Goal: Task Accomplishment & Management: Use online tool/utility

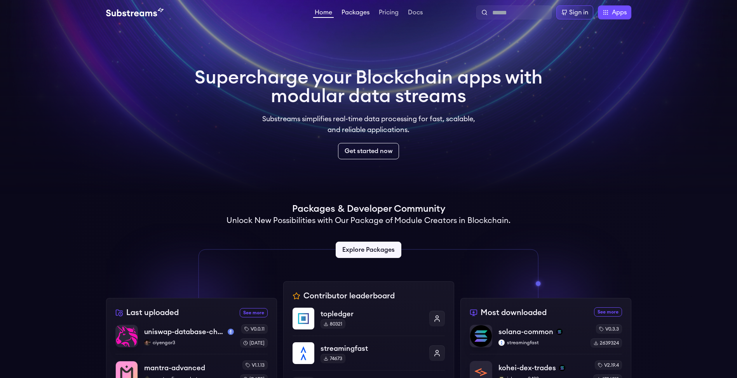
click at [352, 12] on link "Packages" at bounding box center [355, 13] width 31 height 8
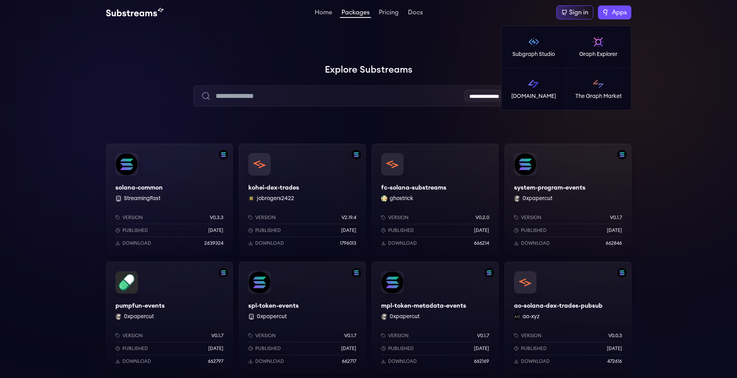
click at [626, 19] on label "Apps" at bounding box center [614, 12] width 33 height 14
click at [543, 45] on link "Subgraph Studio" at bounding box center [534, 47] width 65 height 42
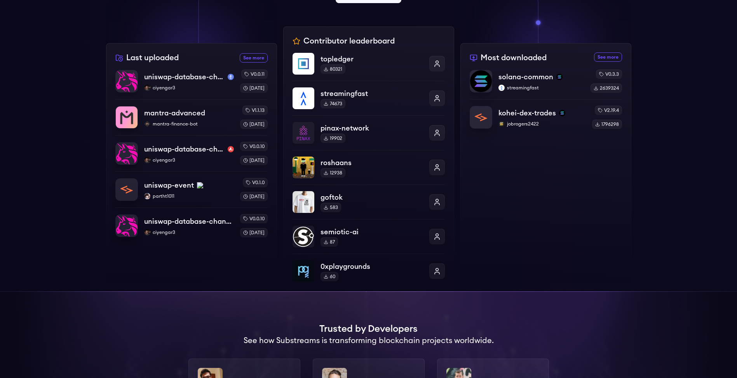
scroll to position [233, 0]
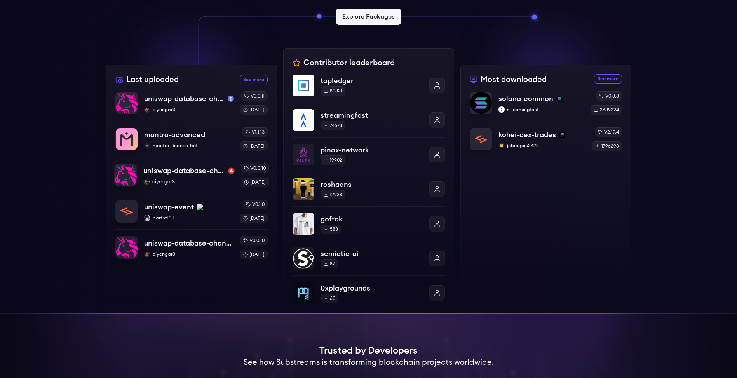
click at [189, 172] on p "uniswap-database-changes-avalanche" at bounding box center [184, 170] width 82 height 11
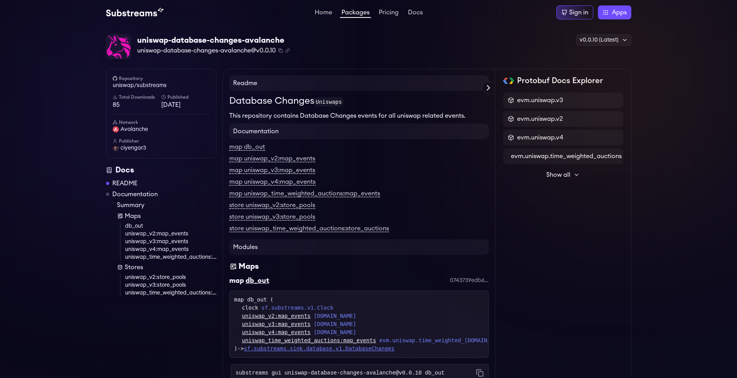
click at [390, 348] on link "sf.substreams.sink.database.v1.DatabaseChanges" at bounding box center [319, 348] width 151 height 6
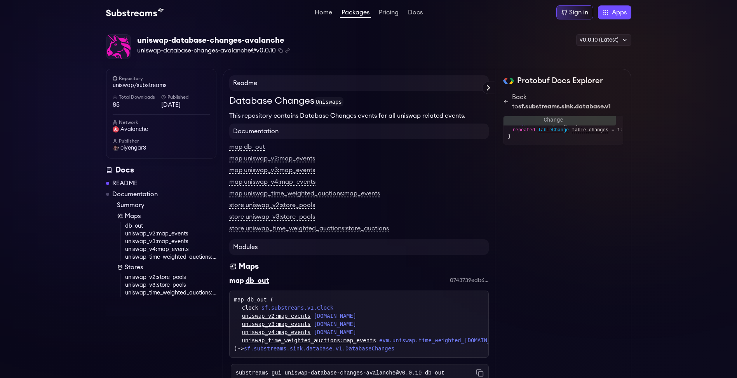
click at [551, 130] on span "TableChange" at bounding box center [553, 130] width 31 height 6
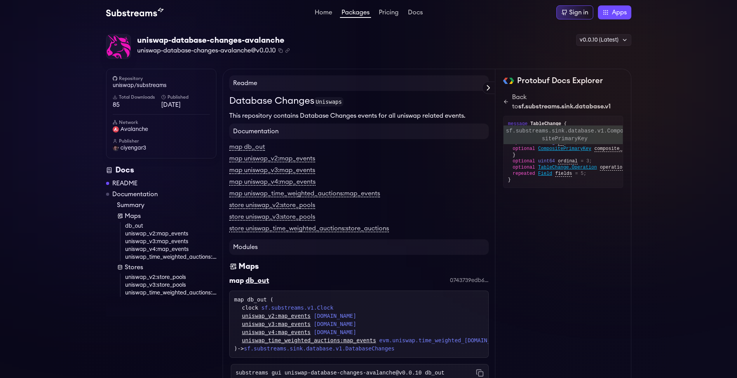
click at [575, 147] on span "CompositePrimaryKey" at bounding box center [564, 149] width 53 height 6
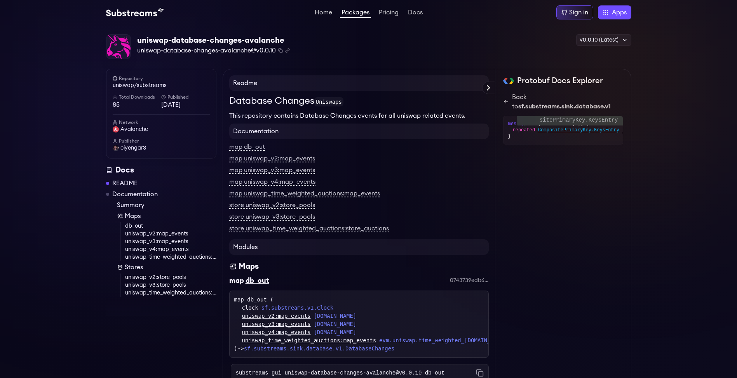
click at [581, 129] on span "CompositePrimaryKey.KeysEntry" at bounding box center [578, 130] width 81 height 6
click at [507, 98] on link "Back to sf.substreams.sink.database.v1" at bounding box center [563, 101] width 120 height 19
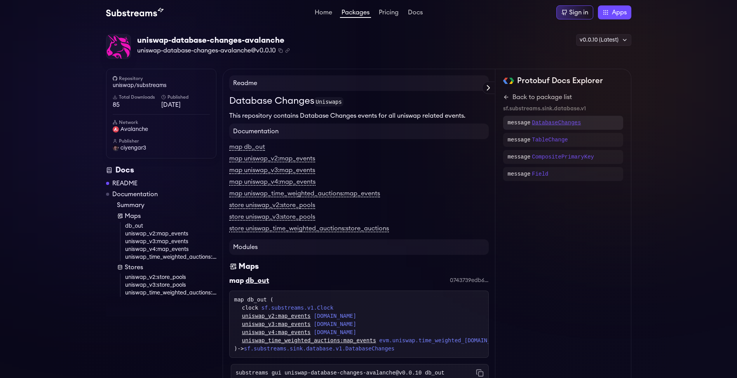
click at [568, 125] on p "DatabaseChanges" at bounding box center [556, 123] width 49 height 8
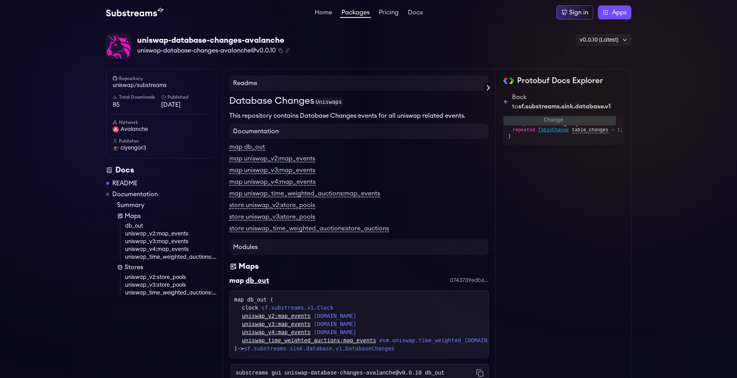
click at [560, 131] on span "TableChange" at bounding box center [553, 130] width 31 height 6
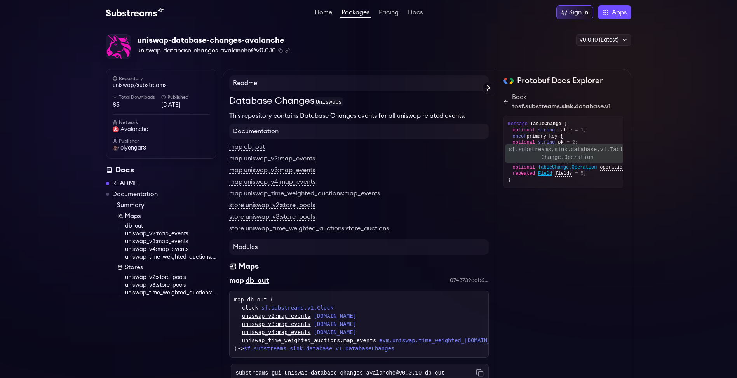
click at [579, 166] on span "TableChange.Operation" at bounding box center [567, 167] width 59 height 6
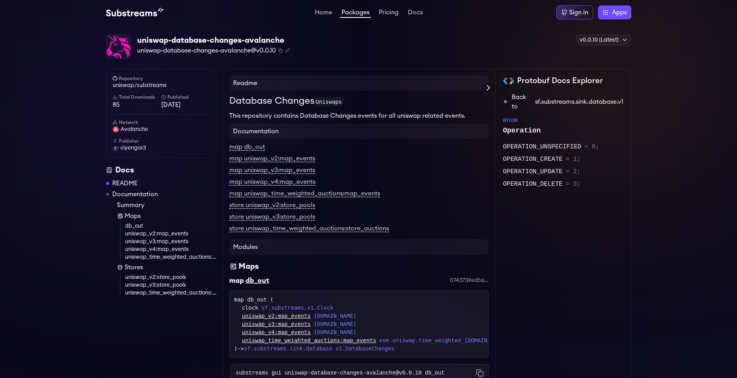
click at [509, 99] on link "Back to sf.substreams.sink.database.v1" at bounding box center [563, 101] width 120 height 19
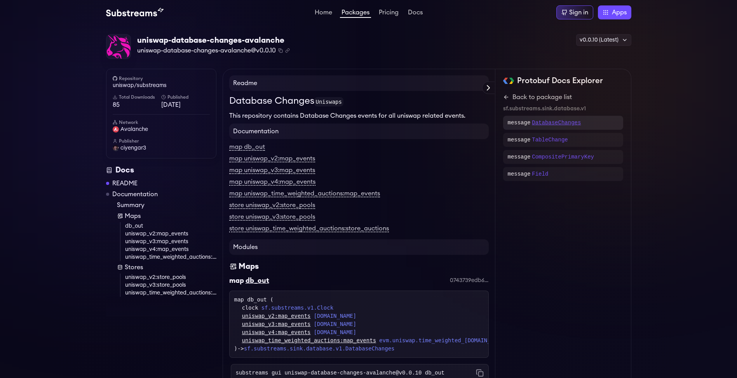
click at [550, 120] on p "DatabaseChanges" at bounding box center [556, 123] width 49 height 8
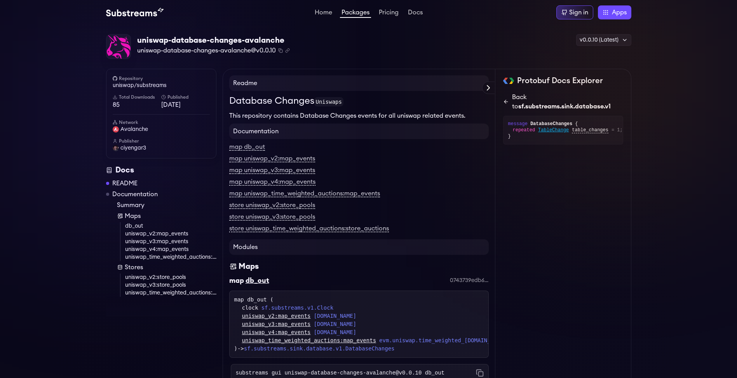
click at [506, 102] on icon at bounding box center [506, 102] width 6 height 6
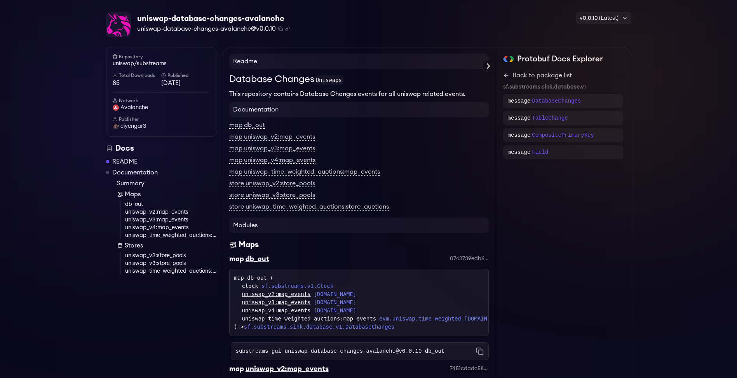
scroll to position [93, 0]
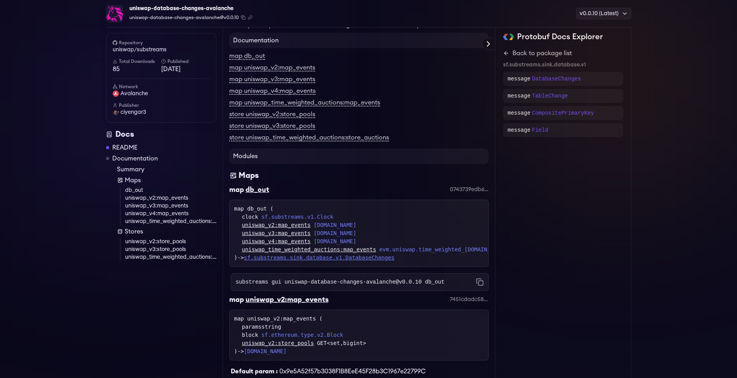
click at [367, 258] on link "sf.substreams.sink.database.v1.DatabaseChanges" at bounding box center [319, 257] width 151 height 6
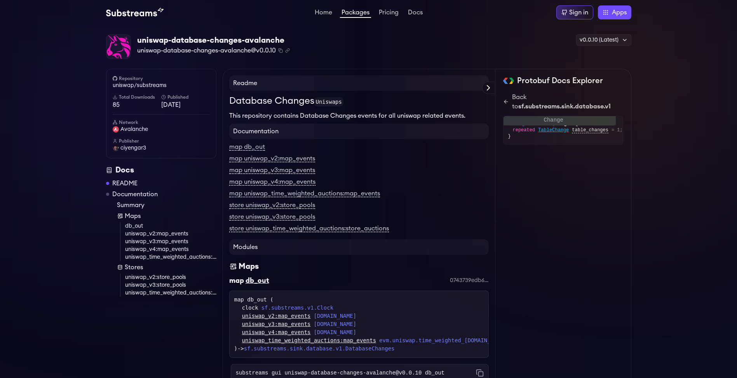
click at [552, 129] on span "TableChange" at bounding box center [553, 130] width 31 height 6
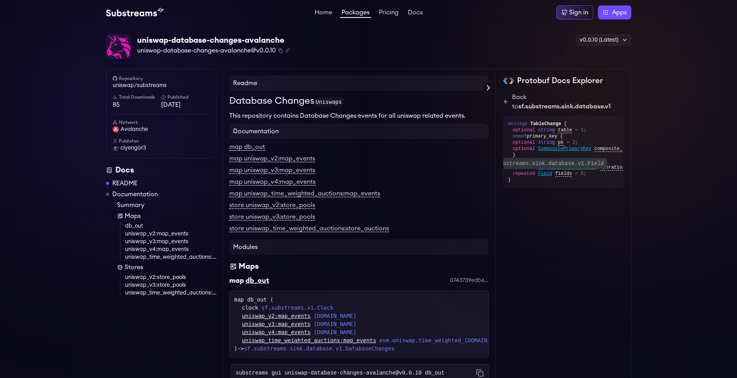
click at [546, 175] on span "Field" at bounding box center [545, 174] width 14 height 6
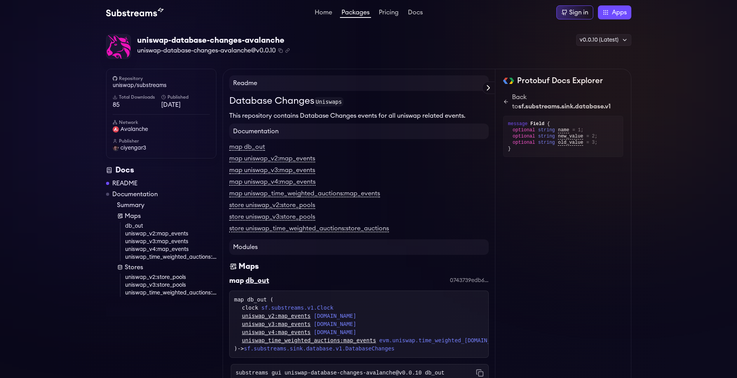
click at [355, 14] on link "Packages" at bounding box center [355, 13] width 31 height 9
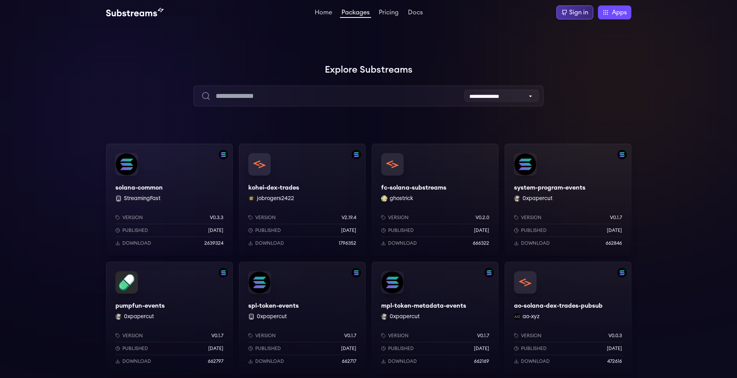
click at [579, 11] on div "Sign in" at bounding box center [578, 12] width 19 height 9
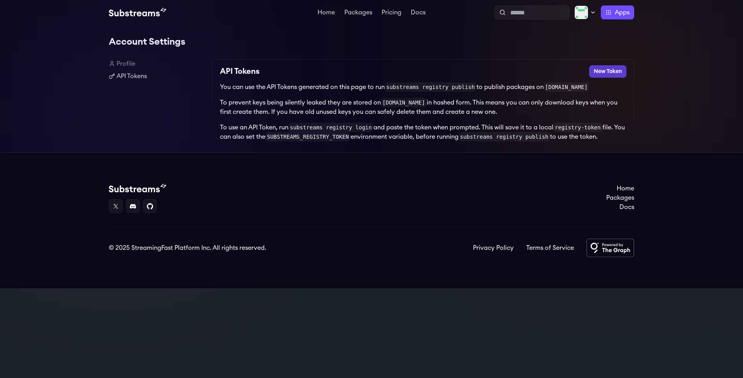
click at [609, 74] on button "New Token" at bounding box center [607, 71] width 37 height 12
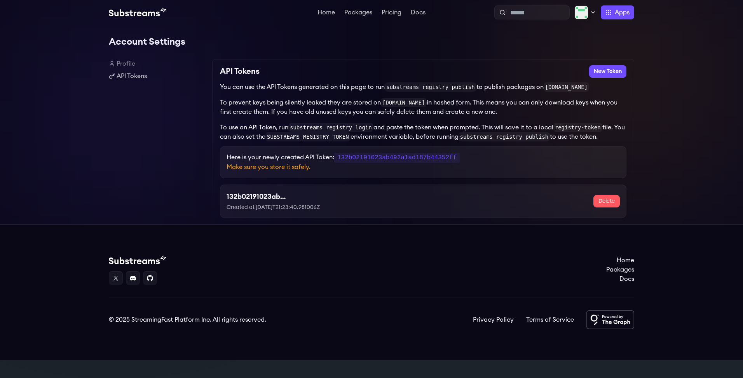
click at [449, 161] on code "132b02191023ab492a1ad187b44352ff" at bounding box center [396, 158] width 125 height 10
copy code "132b02191023ab492a1ad187b44352ff"
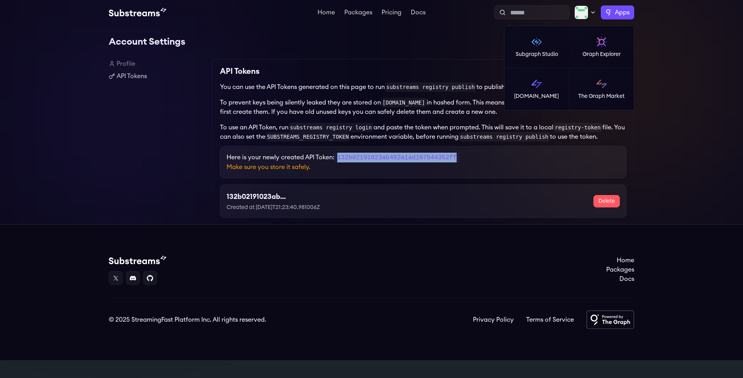
click at [609, 10] on label "Apps" at bounding box center [617, 12] width 33 height 14
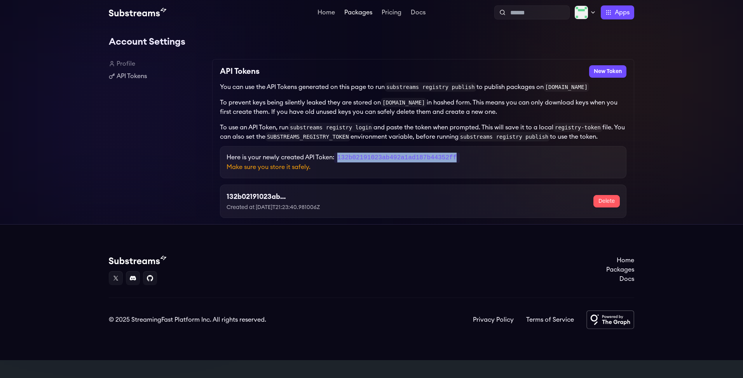
click at [364, 14] on link "Packages" at bounding box center [358, 13] width 31 height 8
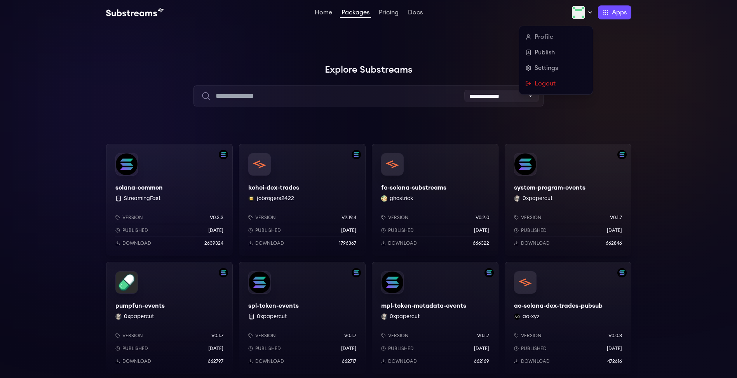
click at [585, 10] on div at bounding box center [582, 12] width 22 height 14
click at [557, 53] on link "Publish" at bounding box center [555, 52] width 61 height 9
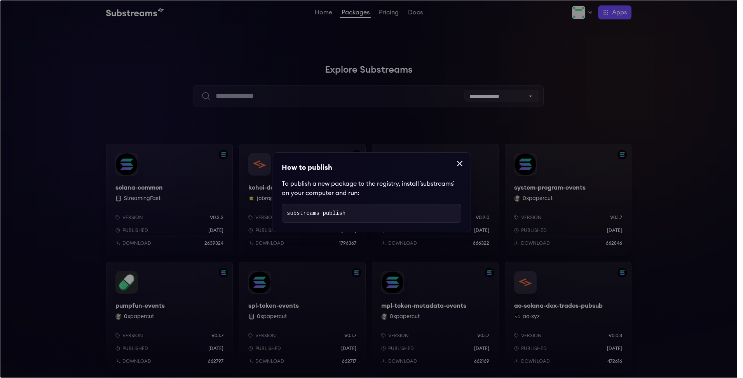
click at [335, 215] on code "substreams publish" at bounding box center [316, 213] width 59 height 6
click at [335, 214] on code "substreams publish" at bounding box center [316, 213] width 59 height 6
click at [404, 149] on dialog "How to publish To publish a new package to the registry, install `substreams` o…" at bounding box center [371, 189] width 743 height 378
click at [435, 121] on dialog "How to publish To publish a new package to the registry, install `substreams` o…" at bounding box center [371, 189] width 743 height 378
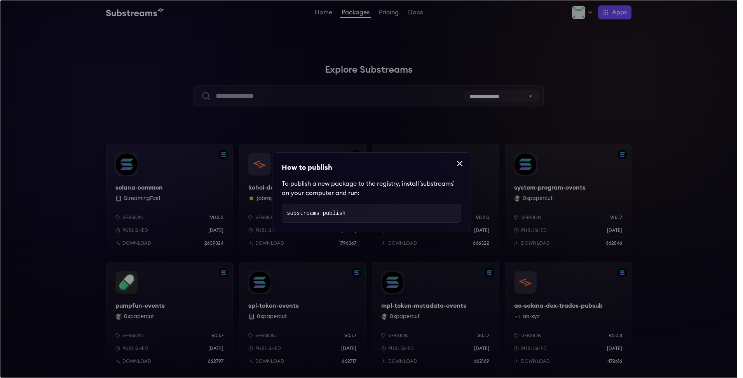
click at [458, 160] on icon at bounding box center [459, 163] width 9 height 9
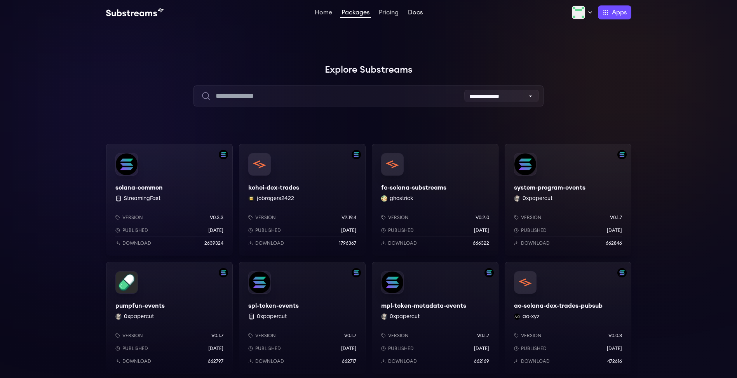
click at [419, 14] on link "Docs" at bounding box center [415, 13] width 18 height 8
click at [585, 11] on div at bounding box center [582, 12] width 22 height 14
click at [625, 64] on div at bounding box center [620, 77] width 233 height 233
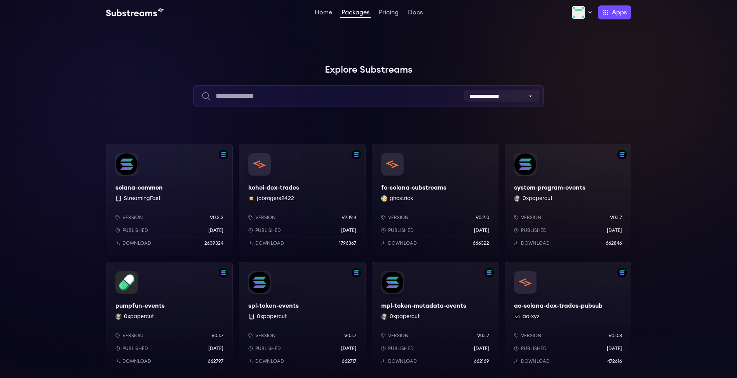
click at [427, 99] on input "text" at bounding box center [368, 95] width 350 height 21
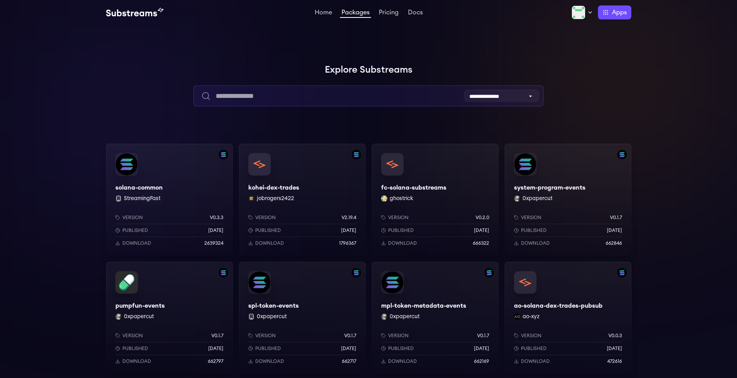
click at [324, 96] on input "text" at bounding box center [368, 95] width 350 height 21
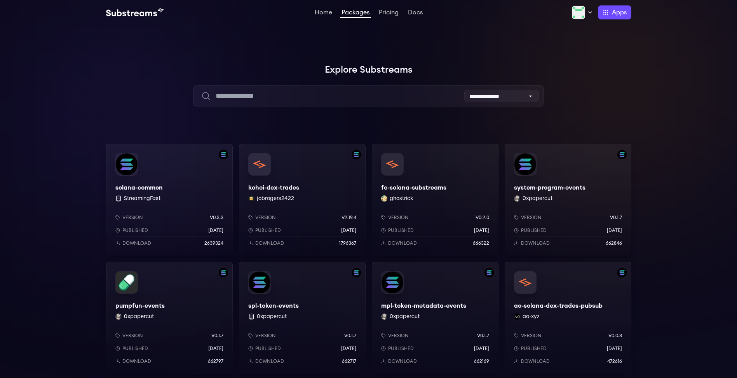
click at [644, 126] on div at bounding box center [620, 77] width 233 height 233
click at [560, 130] on div at bounding box center [620, 77] width 233 height 233
